Goal: Ask a question

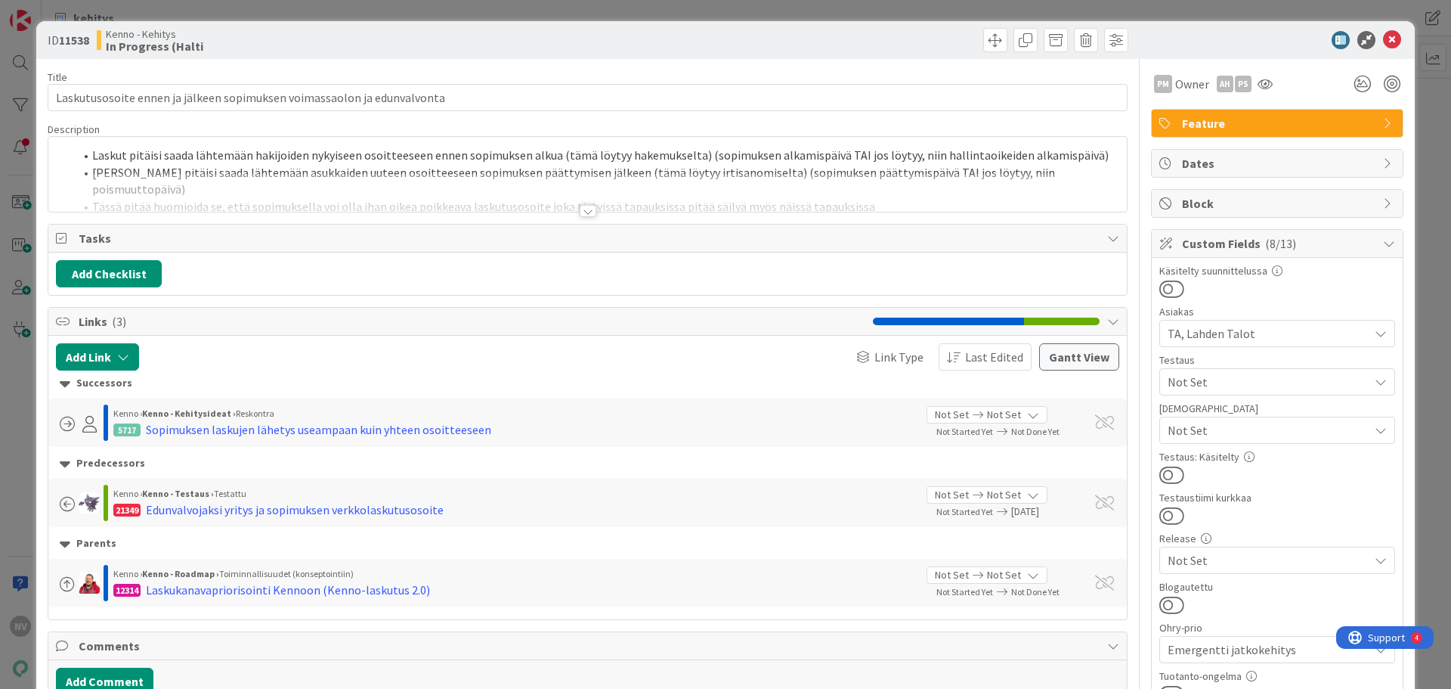
click at [583, 211] on div at bounding box center [588, 211] width 17 height 12
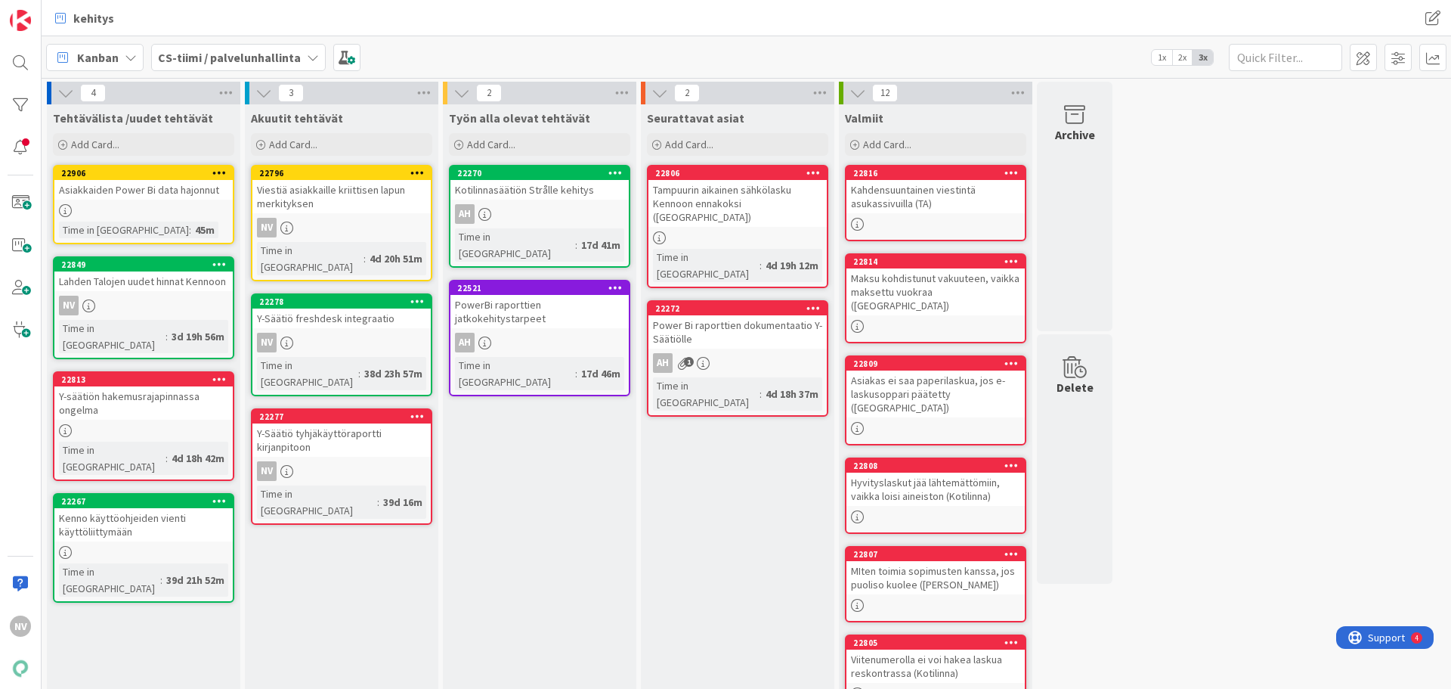
click at [992, 561] on div "MIten toimia sopimusten kanssa, jos puoliso kuolee ([PERSON_NAME])" at bounding box center [936, 577] width 178 height 33
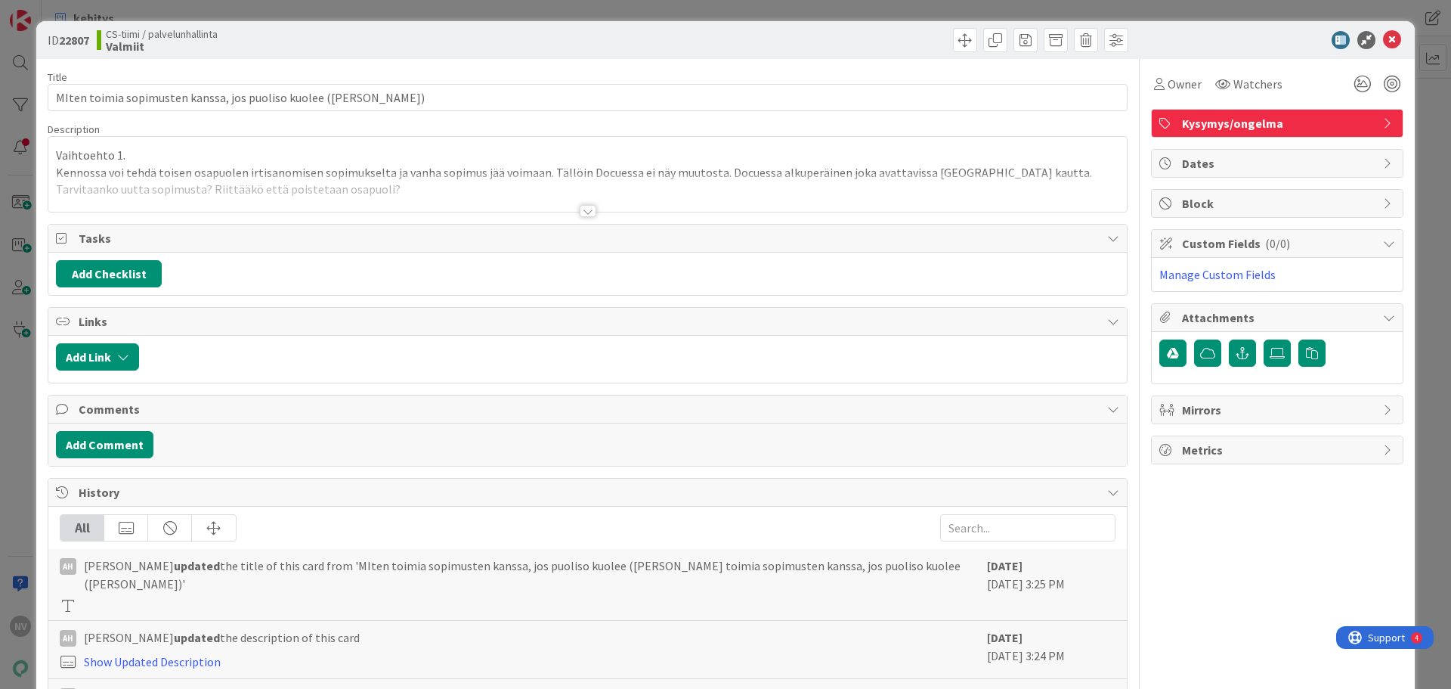
click at [582, 213] on div at bounding box center [588, 211] width 17 height 12
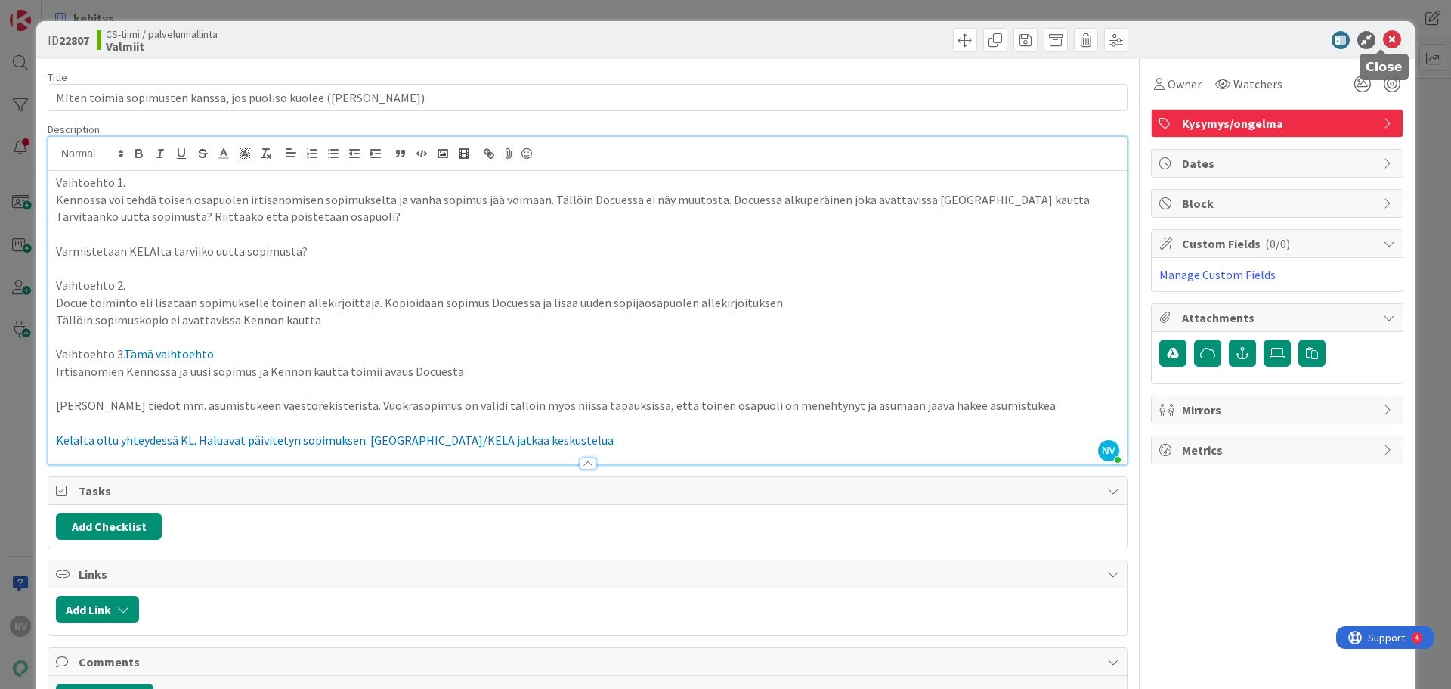
click at [1387, 42] on icon at bounding box center [1392, 40] width 18 height 18
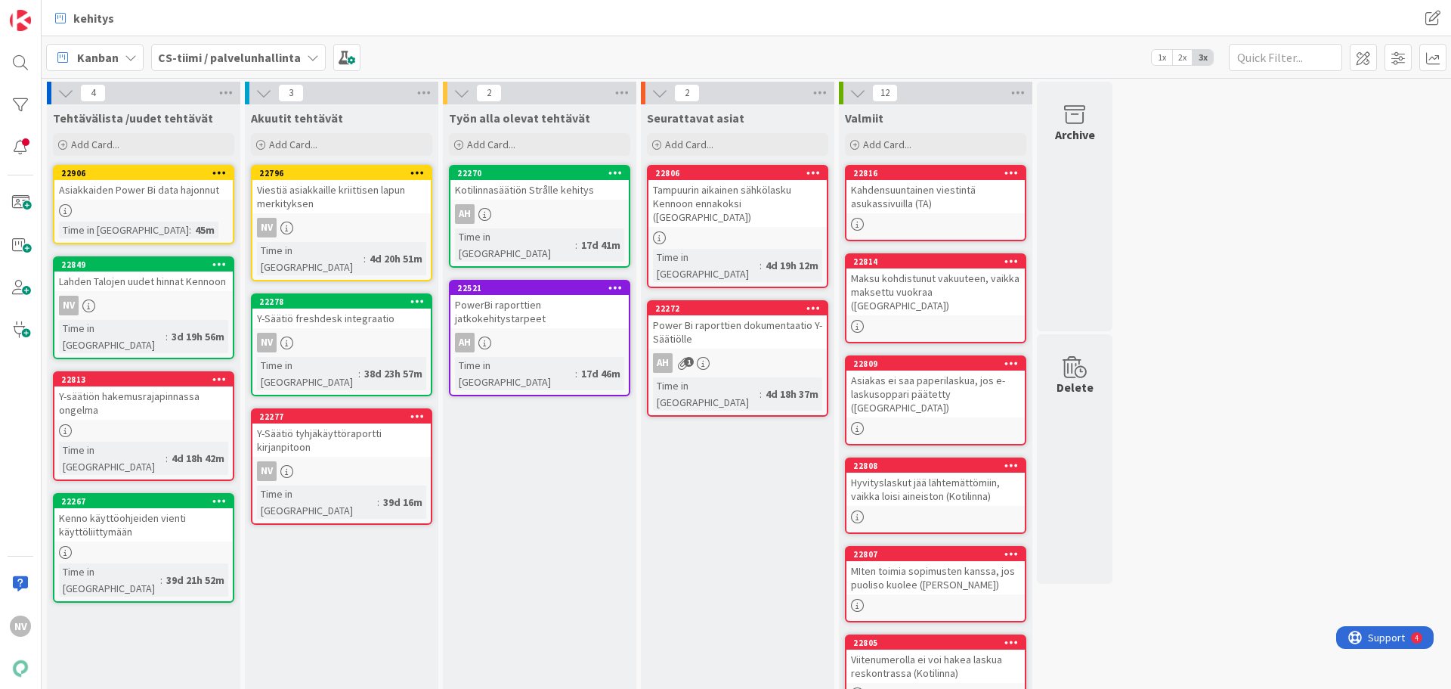
click at [277, 54] on b "CS-tiimi / palvelunhallinta" at bounding box center [229, 57] width 143 height 15
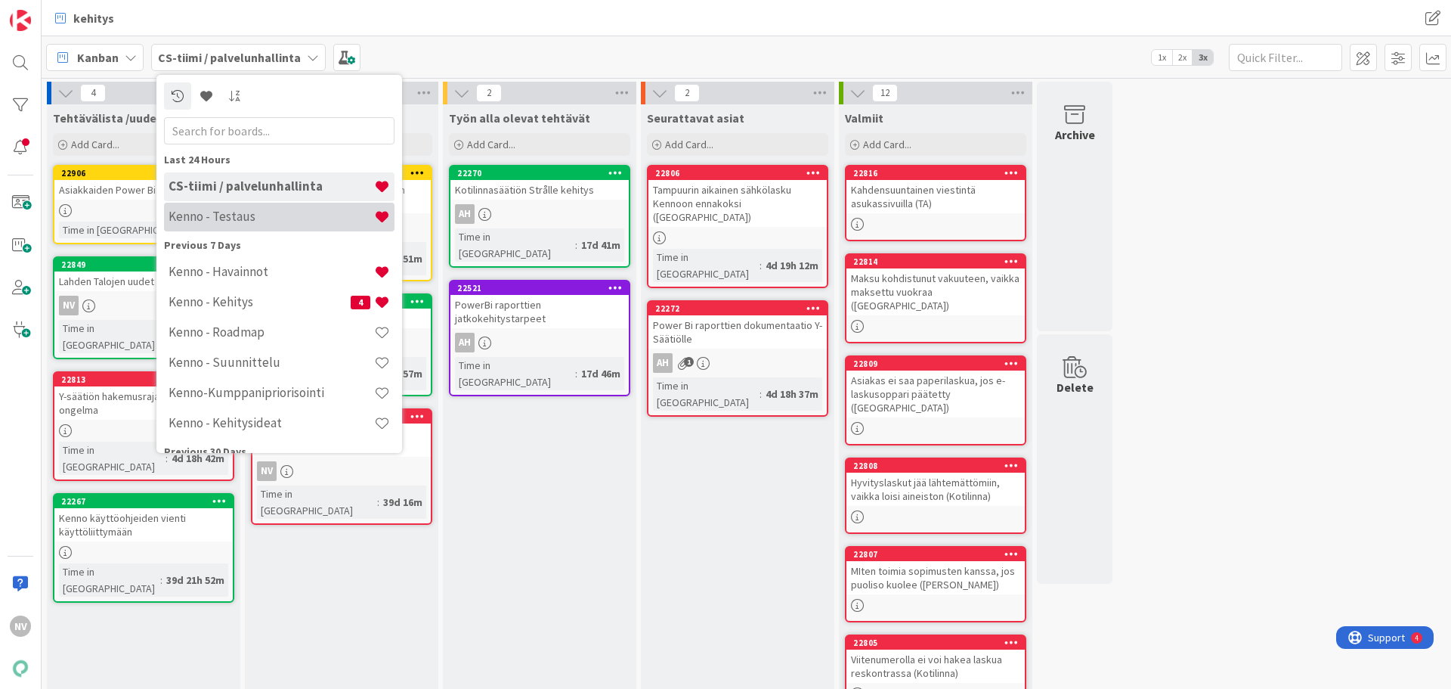
click at [299, 220] on h4 "Kenno - Testaus" at bounding box center [272, 216] width 206 height 15
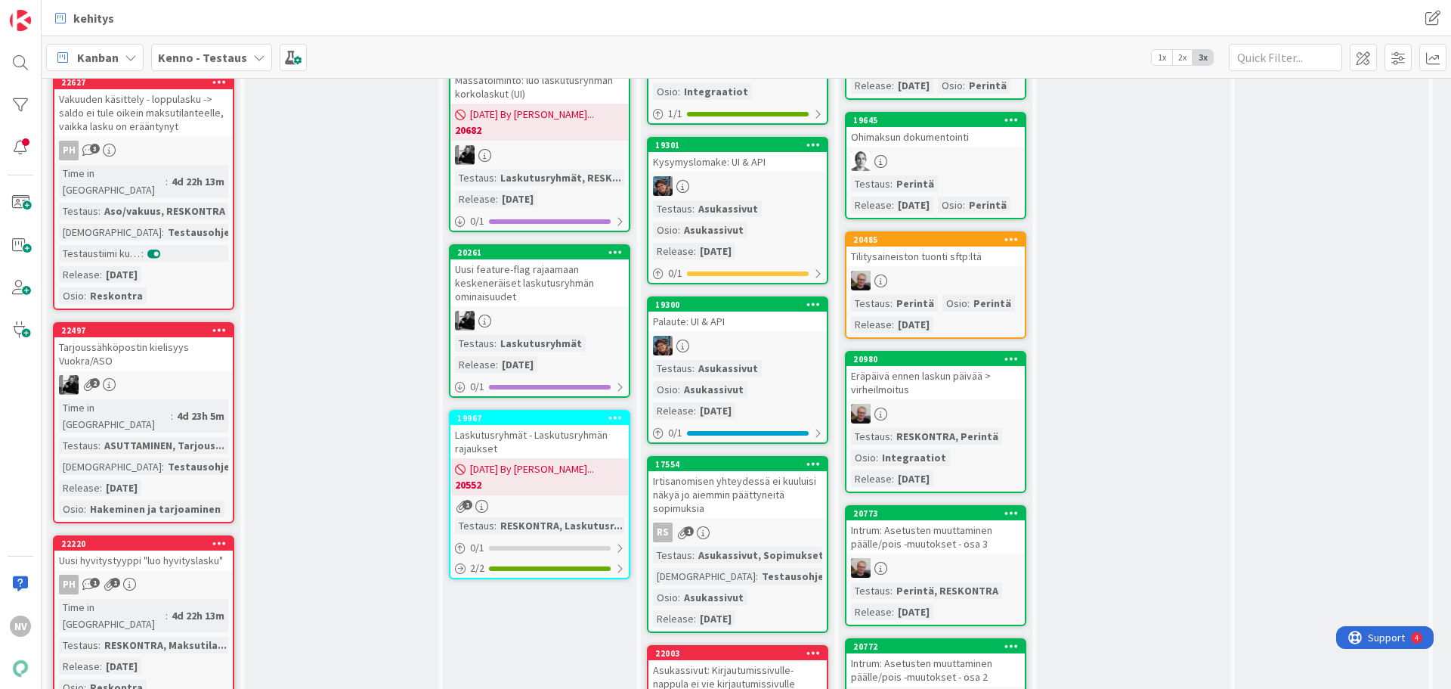
scroll to position [2570, 0]
